Goal: Task Accomplishment & Management: Manage account settings

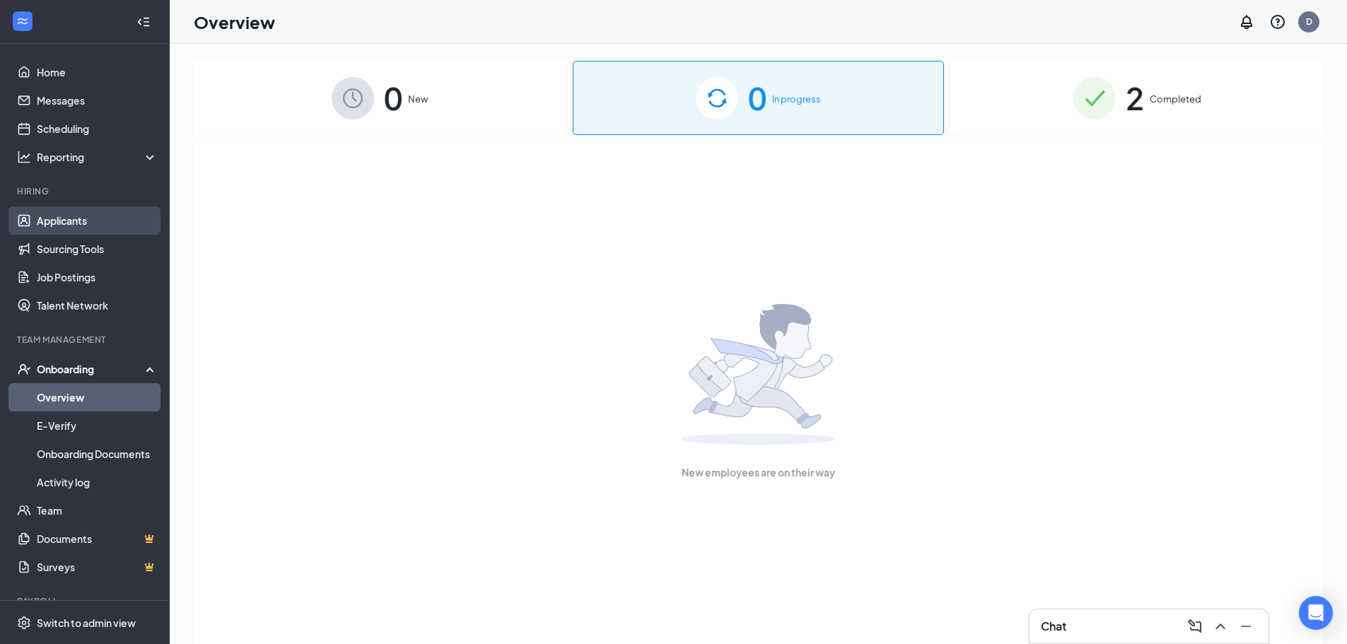
click at [58, 218] on link "Applicants" at bounding box center [97, 220] width 121 height 28
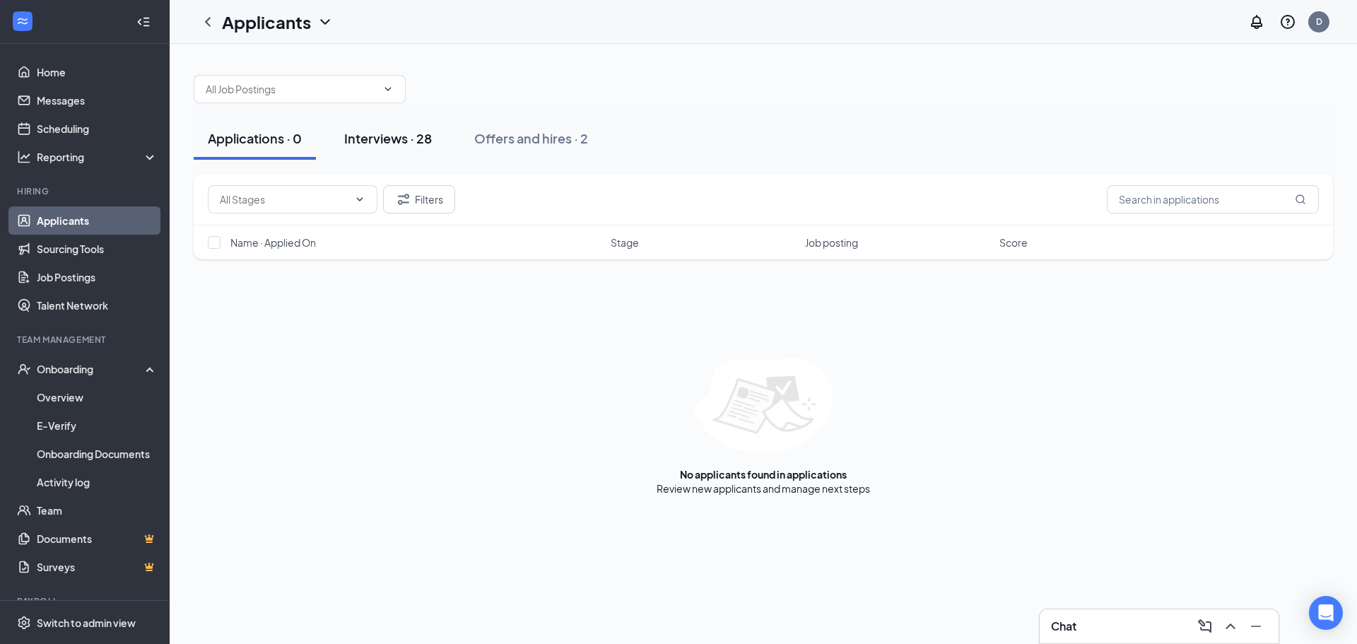
click at [381, 141] on div "Interviews · 28" at bounding box center [388, 138] width 88 height 18
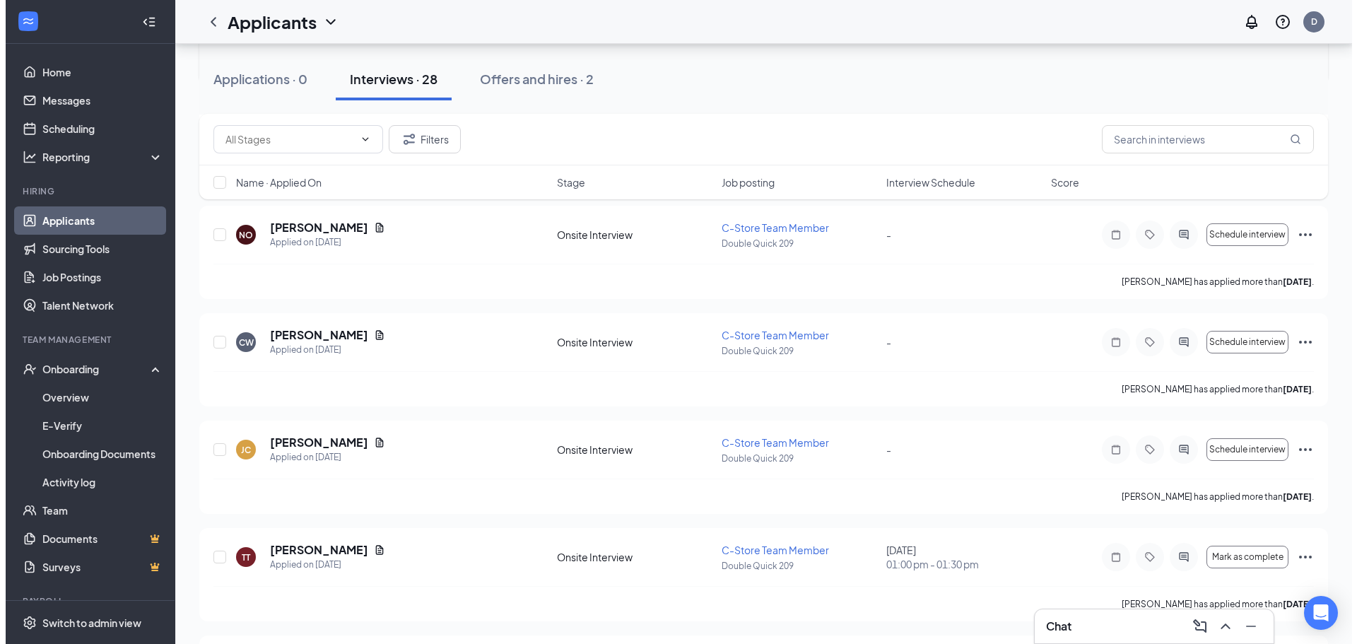
scroll to position [424, 0]
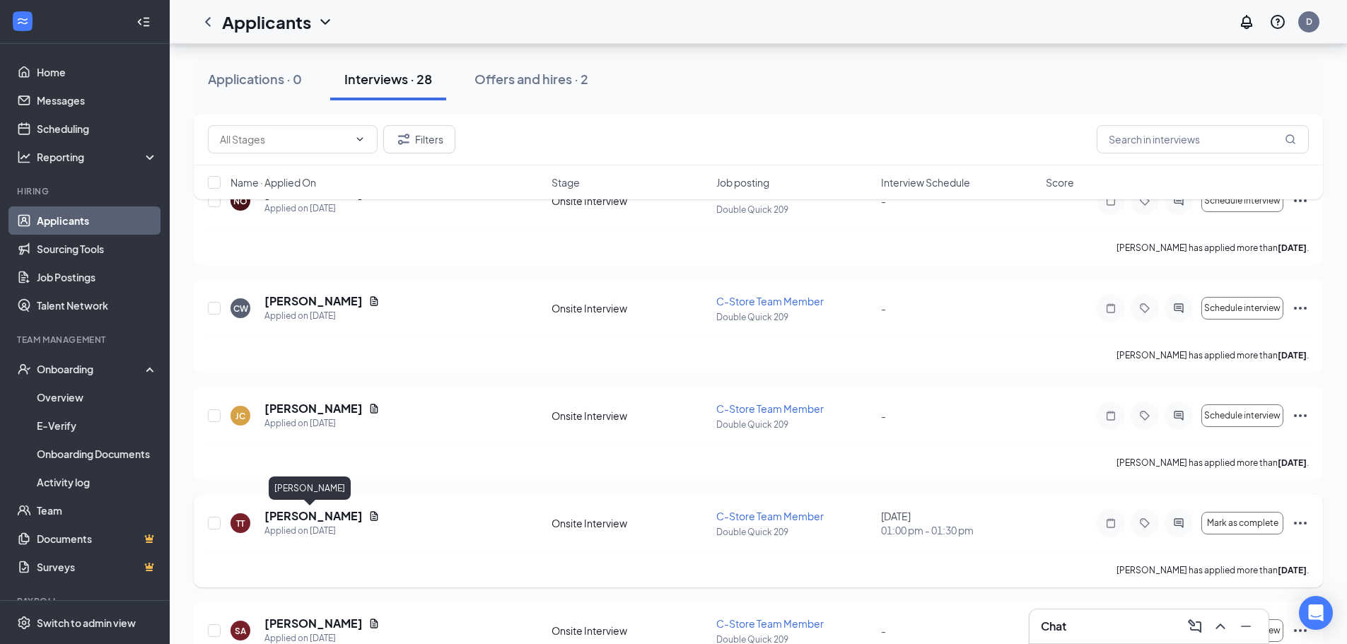
click at [284, 515] on h5 "[PERSON_NAME]" at bounding box center [313, 516] width 98 height 16
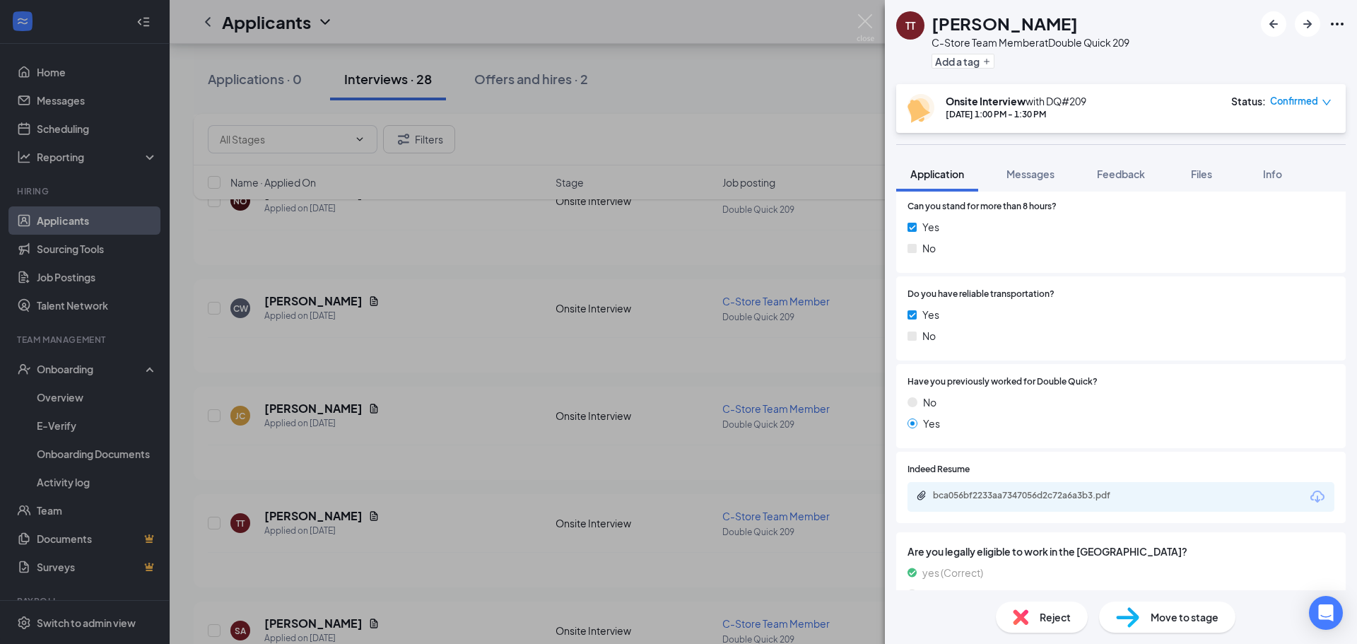
scroll to position [778, 0]
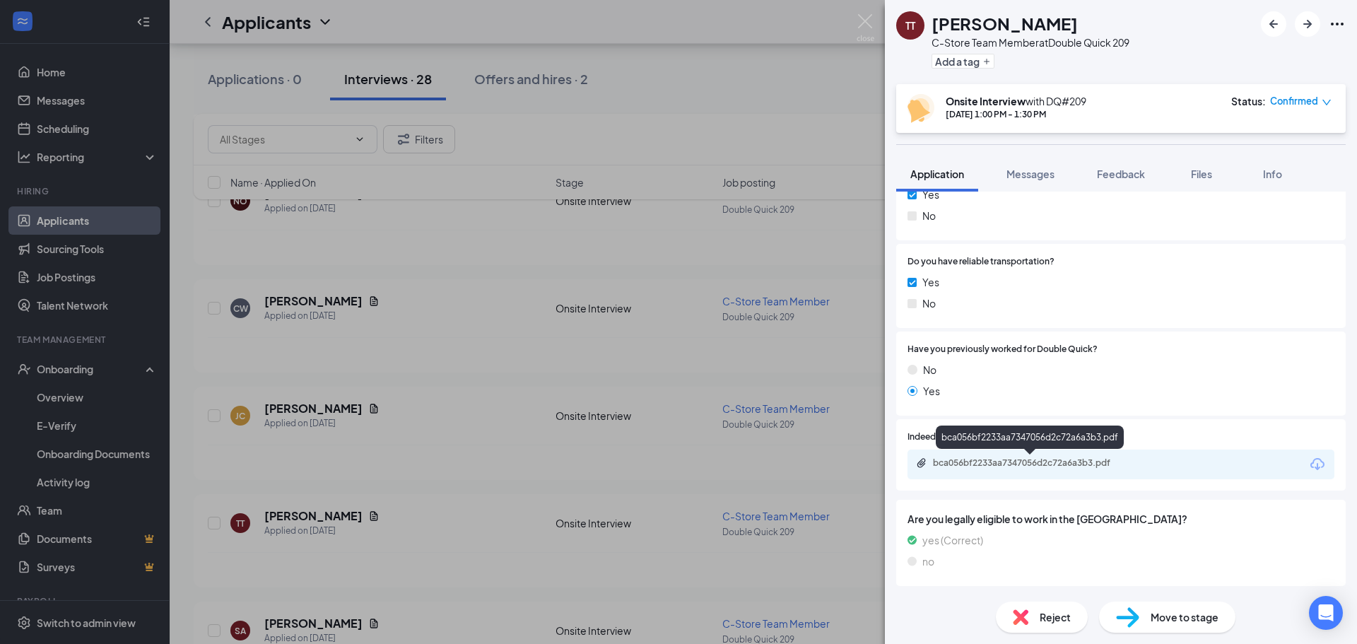
click at [1067, 465] on div "bca056bf2233aa7347056d2c72a6a3b3.pdf" at bounding box center [1032, 462] width 198 height 11
